Goal: Navigation & Orientation: Find specific page/section

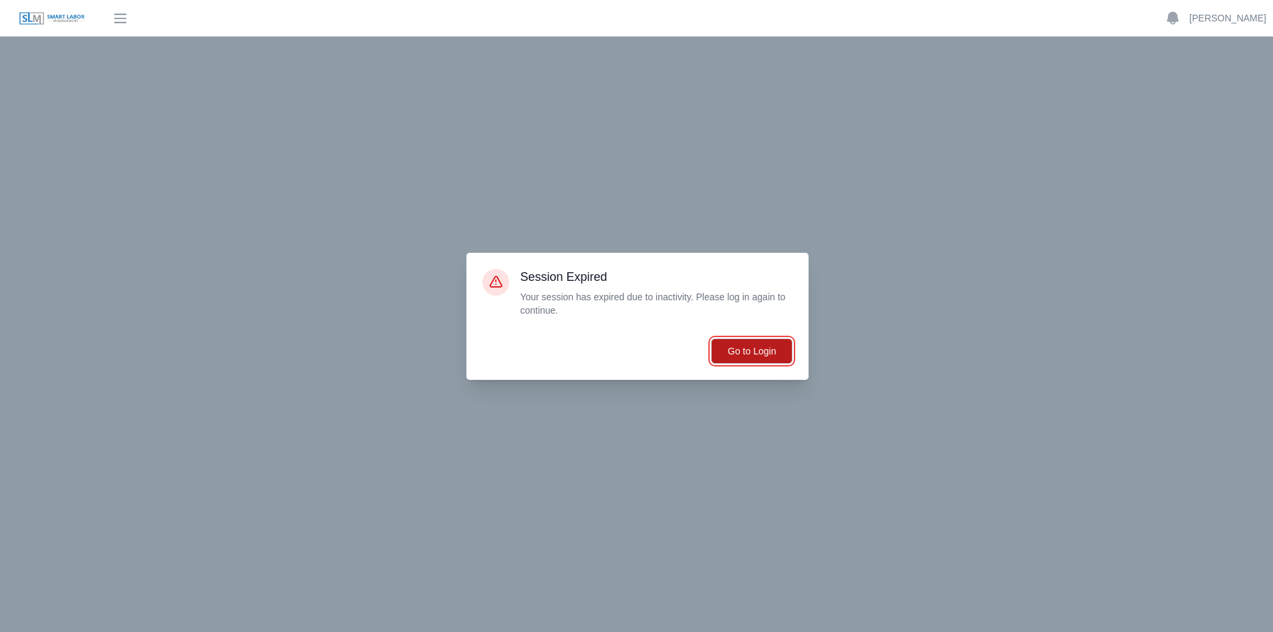
click at [752, 346] on button "Go to Login" at bounding box center [752, 350] width 82 height 25
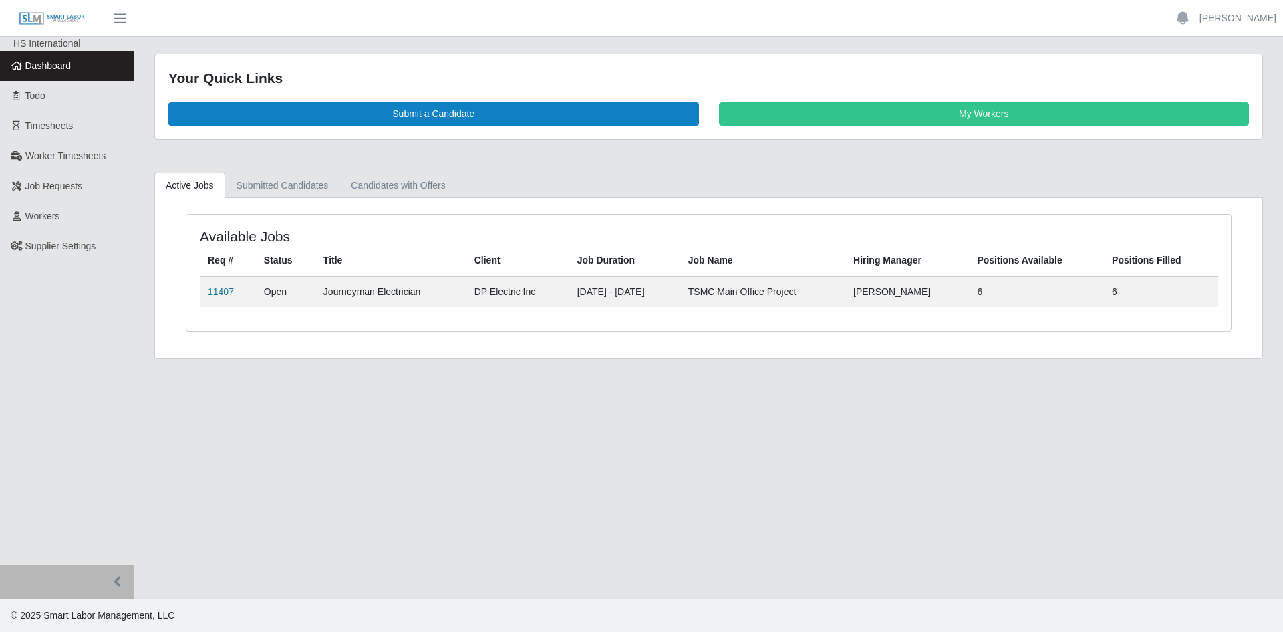
click at [221, 286] on link "11407" at bounding box center [221, 291] width 26 height 11
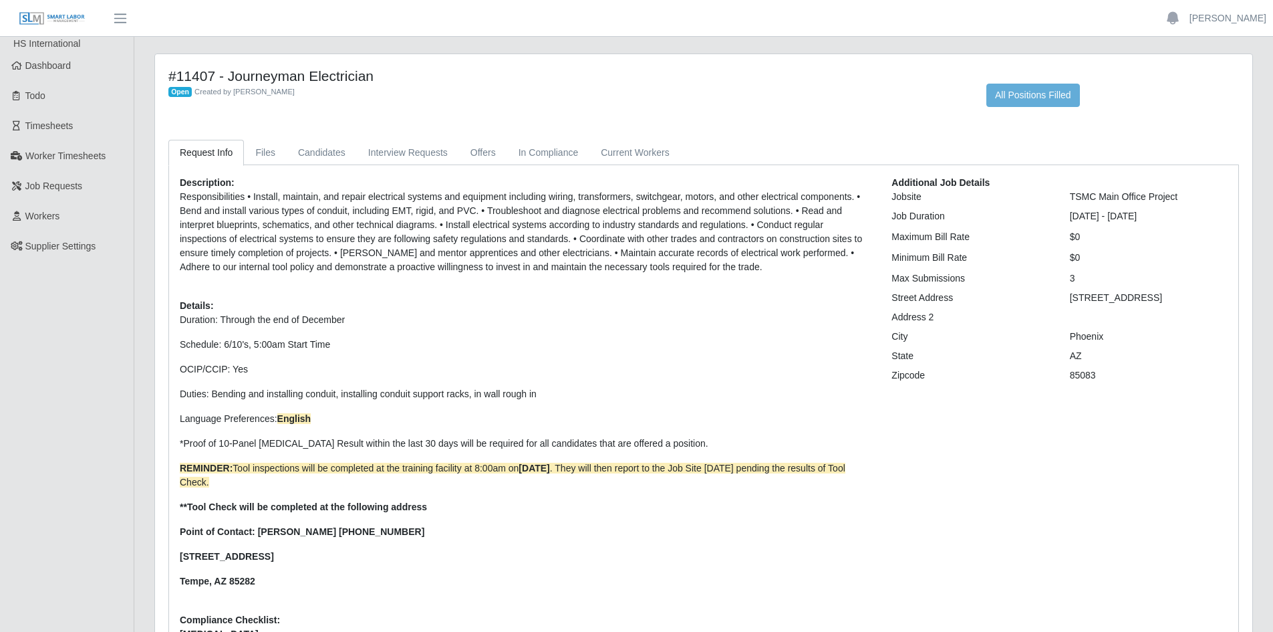
click at [410, 106] on div "#11407 - Journeyman Electrician Open Created by Jerrin Jaramillo" at bounding box center [567, 87] width 818 height 39
click at [65, 60] on span "Dashboard" at bounding box center [48, 65] width 46 height 11
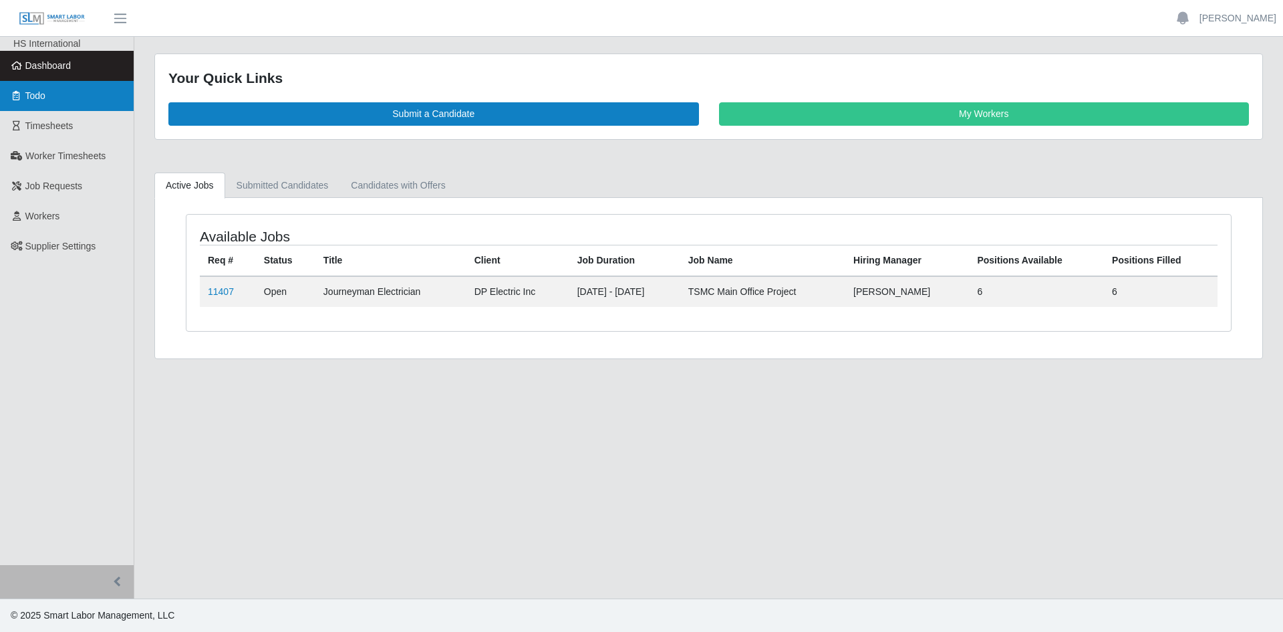
click at [40, 95] on span "Todo" at bounding box center [35, 95] width 20 height 11
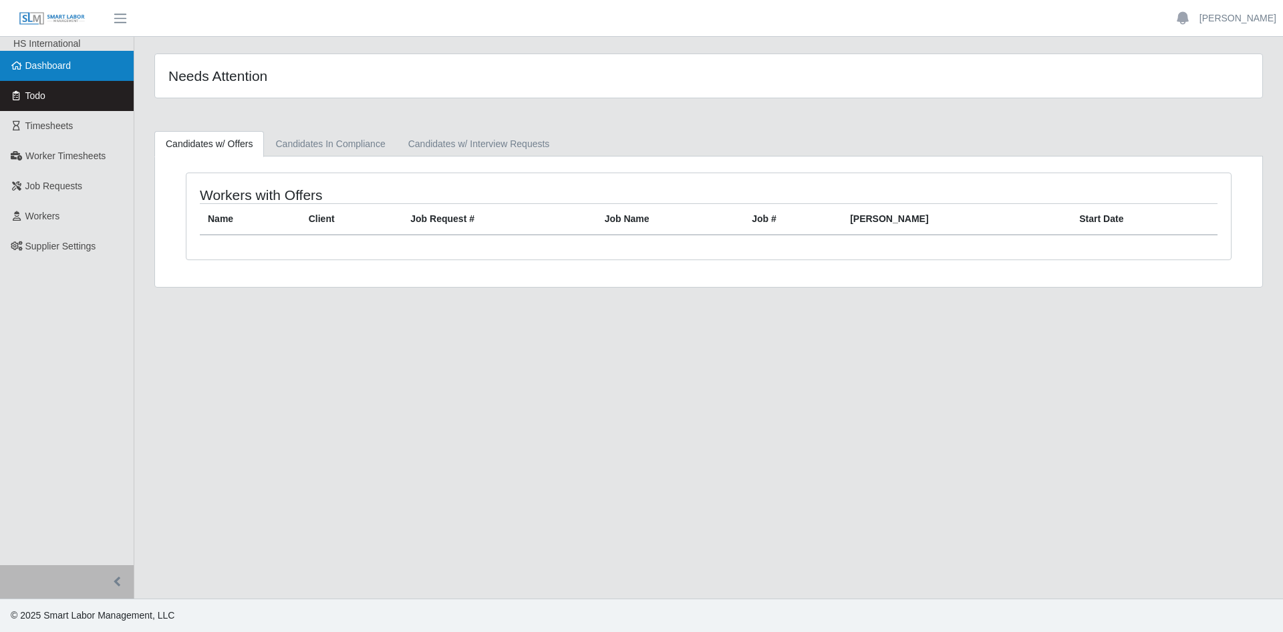
click at [72, 70] on link "Dashboard" at bounding box center [67, 66] width 134 height 30
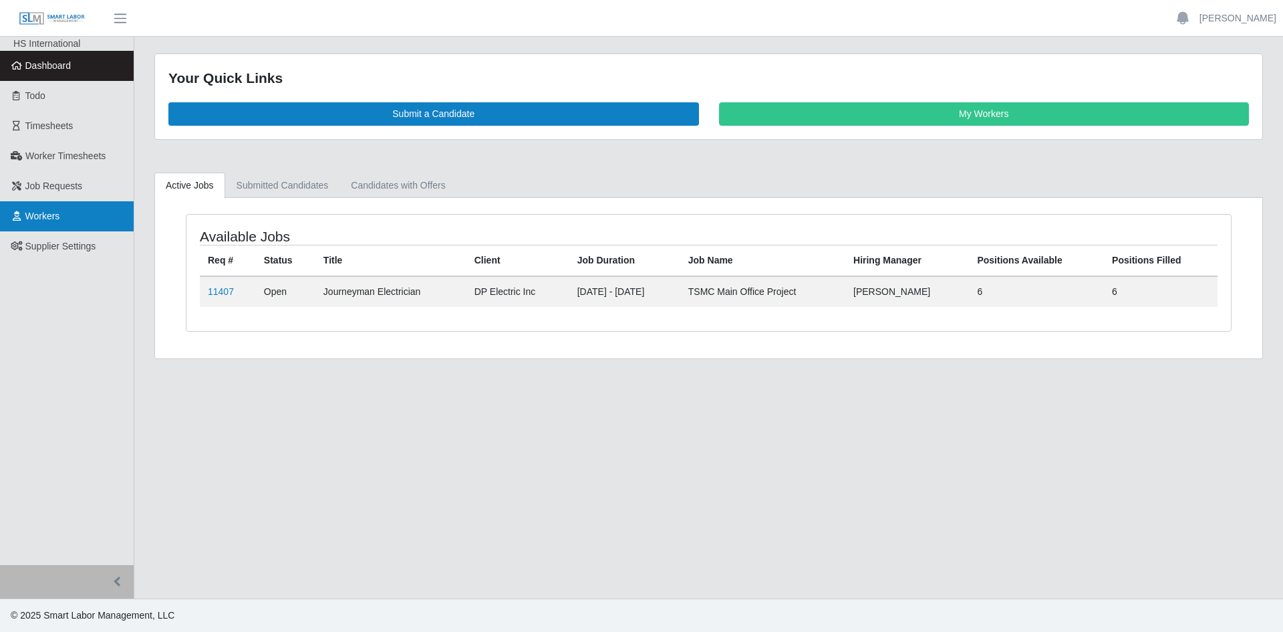
click at [51, 219] on span "Workers" at bounding box center [42, 216] width 35 height 11
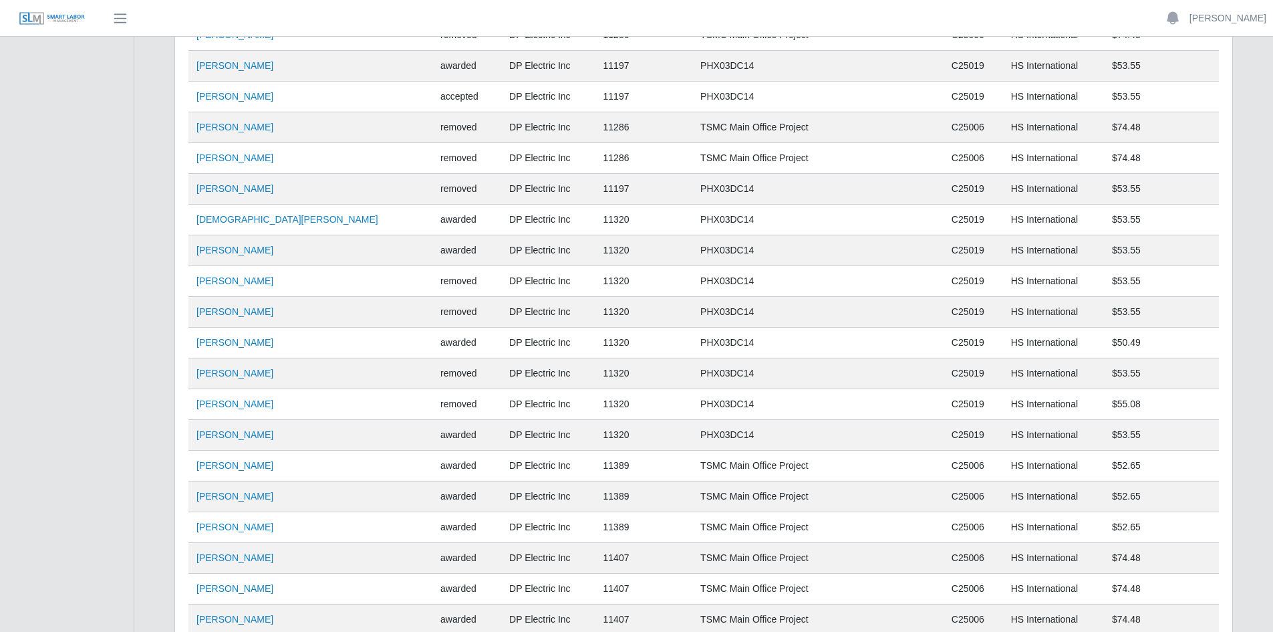
scroll to position [9381, 0]
